Goal: Task Accomplishment & Management: Manage account settings

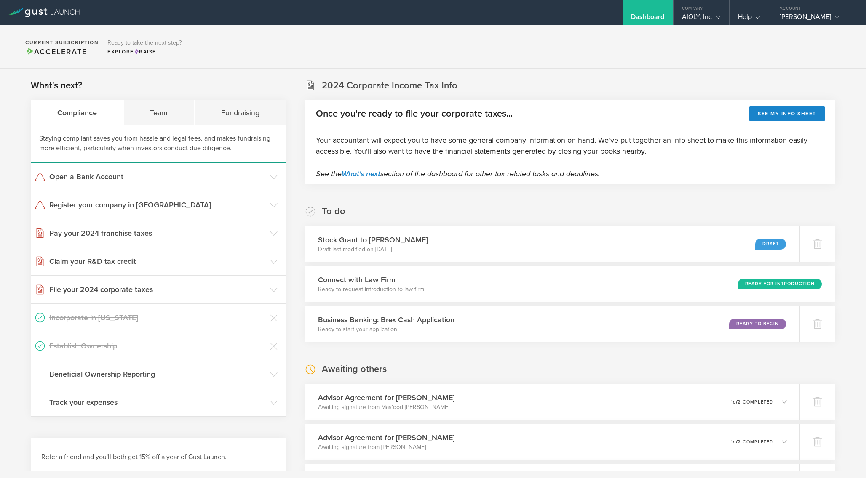
click at [423, 56] on section "Current Subscription Accelerate Ready to take the next step? Explore Raise" at bounding box center [433, 46] width 866 height 43
click at [171, 111] on div "Team" at bounding box center [159, 112] width 71 height 25
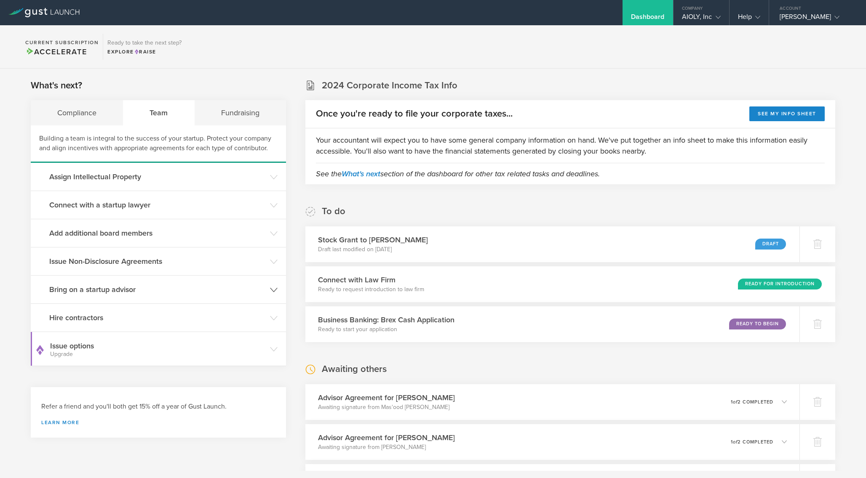
click at [165, 292] on h3 "Bring on a startup advisor" at bounding box center [157, 289] width 216 height 11
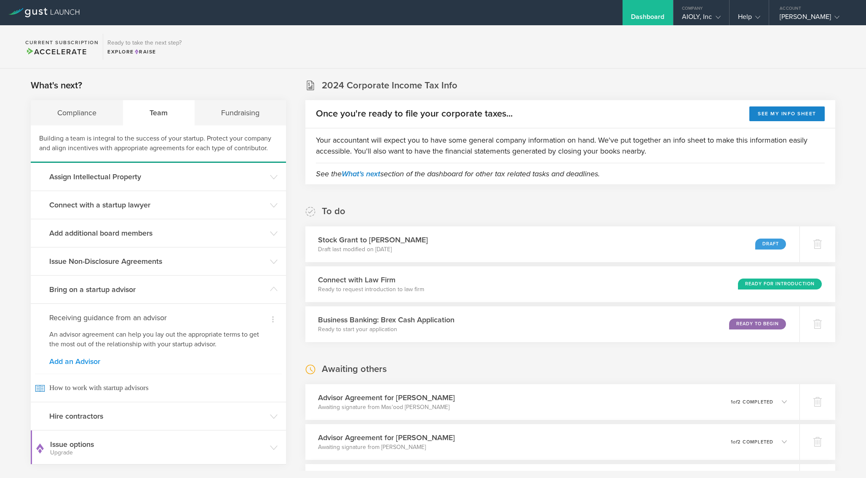
click at [84, 363] on link "Add an Advisor" at bounding box center [158, 362] width 218 height 8
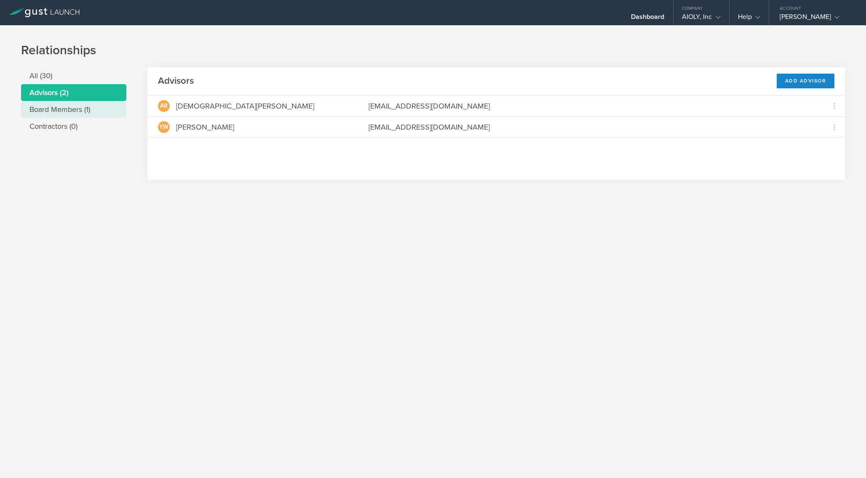
click at [74, 109] on li "Board Members (1)" at bounding box center [73, 109] width 105 height 17
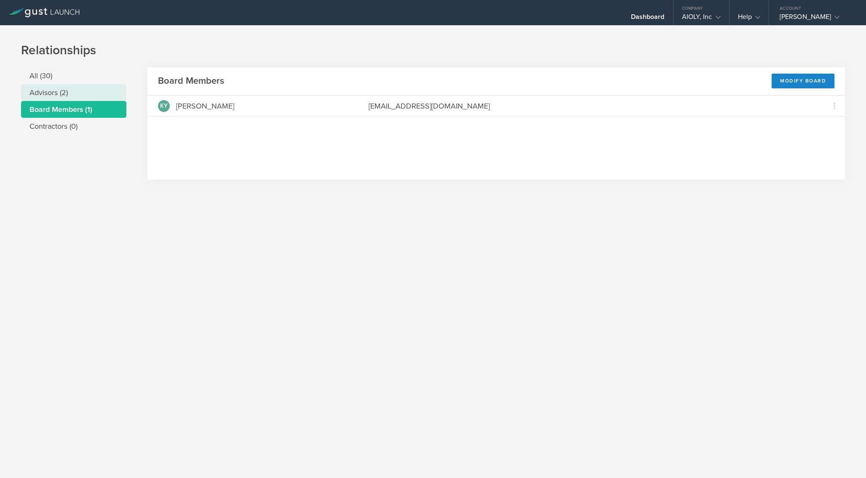
click at [51, 89] on li "Advisors (2)" at bounding box center [73, 92] width 105 height 17
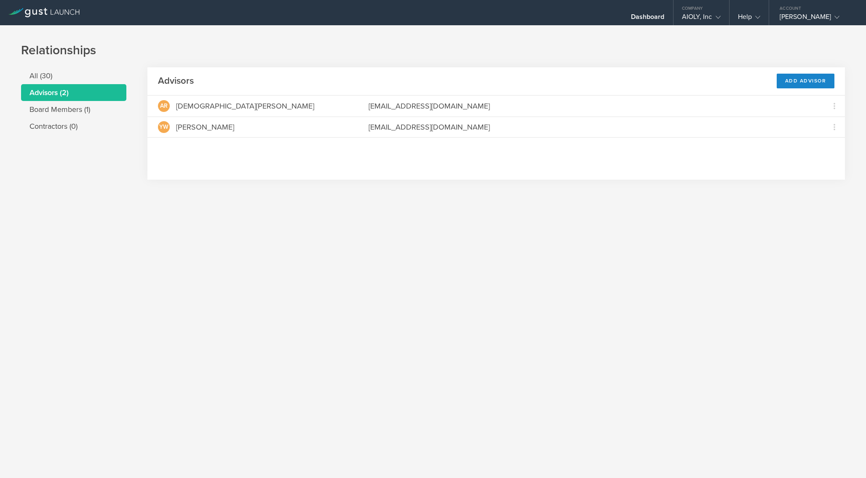
click at [103, 169] on div "All (30) Advisors (2) Board Members (1) Contractors (0) Advisors Add Advisor AR…" at bounding box center [433, 128] width 824 height 123
click at [43, 75] on li "All (30)" at bounding box center [73, 75] width 105 height 17
